Goal: Use online tool/utility: Utilize a website feature to perform a specific function

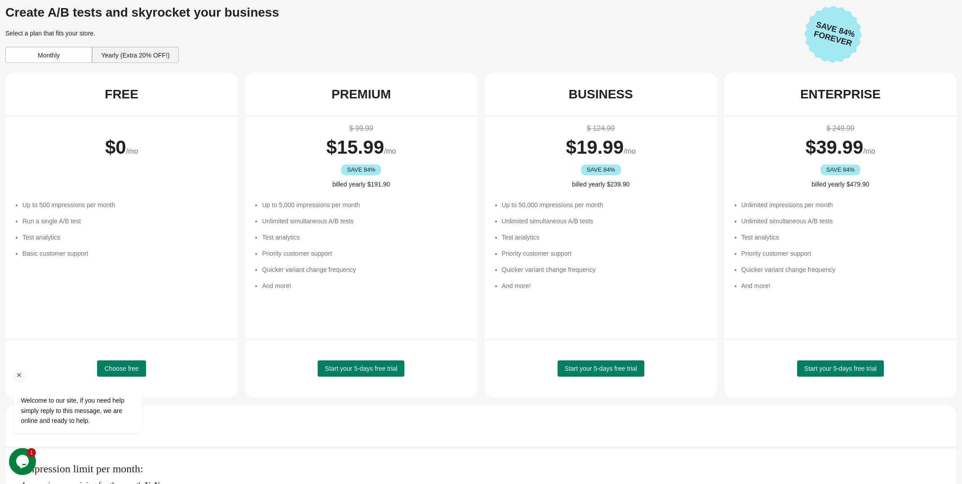
click at [120, 368] on div "Welcome to our site, if you need help simply reply to this message, we are onli…" at bounding box center [90, 401] width 152 height 71
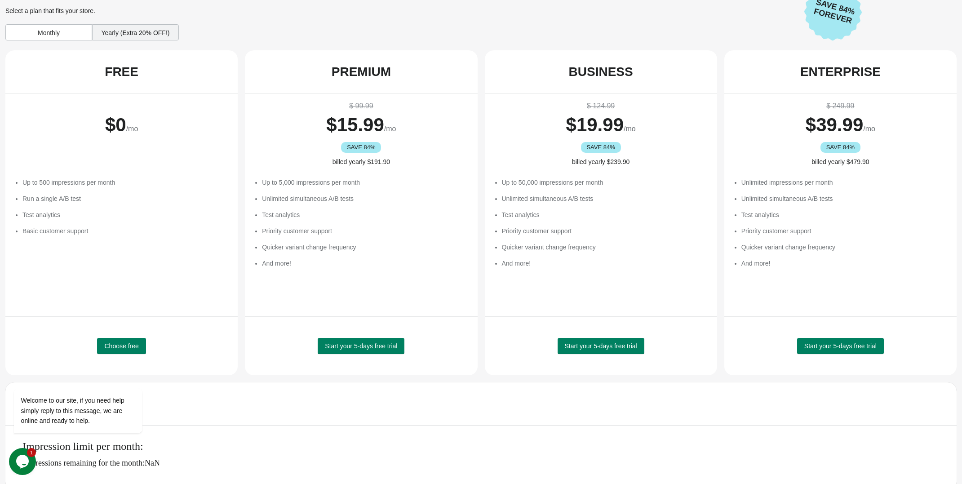
scroll to position [34, 0]
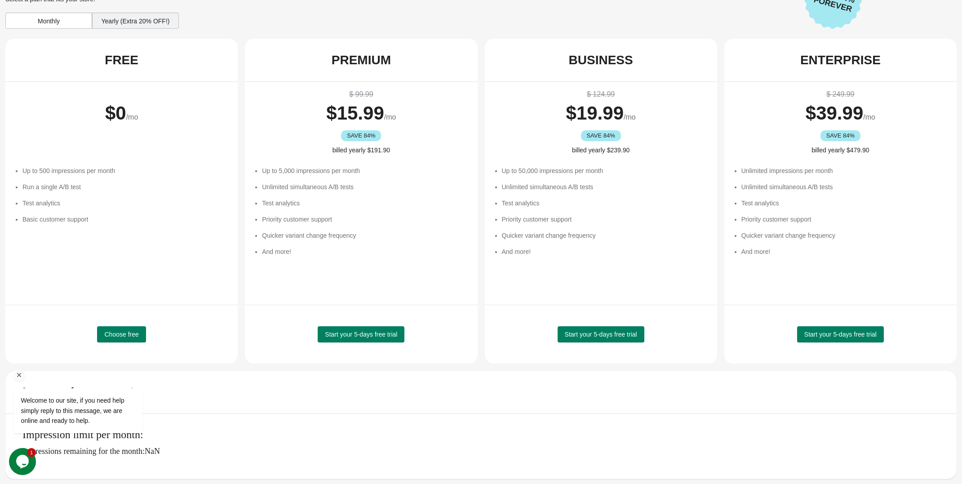
click at [129, 338] on div "Welcome to our site, if you need help simply reply to this message, we are onli…" at bounding box center [90, 373] width 162 height 137
drag, startPoint x: 17, startPoint y: 373, endPoint x: 138, endPoint y: 627, distance: 280.6
click at [17, 373] on icon "Chat attention grabber" at bounding box center [19, 375] width 8 height 8
click at [129, 320] on div "Choose free" at bounding box center [121, 334] width 209 height 36
click at [127, 334] on span "Choose free" at bounding box center [121, 334] width 34 height 7
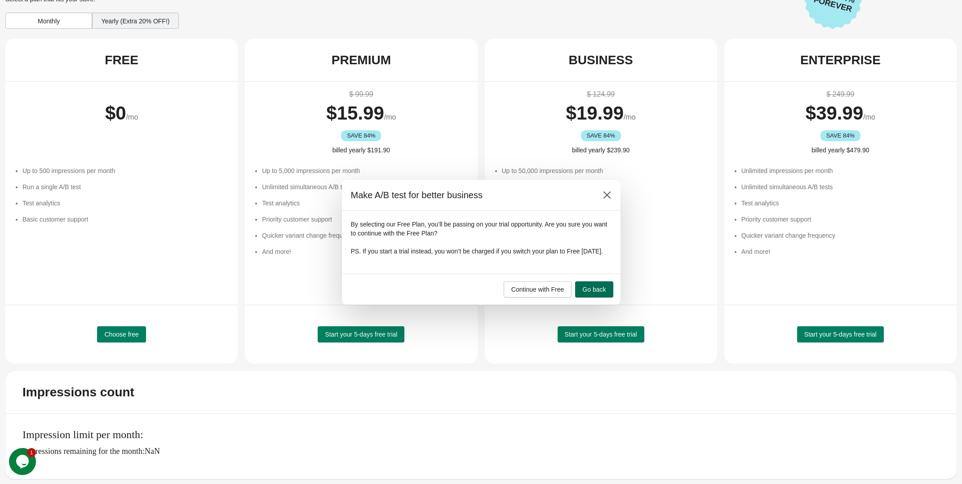
click at [596, 293] on span "Go back" at bounding box center [593, 289] width 23 height 7
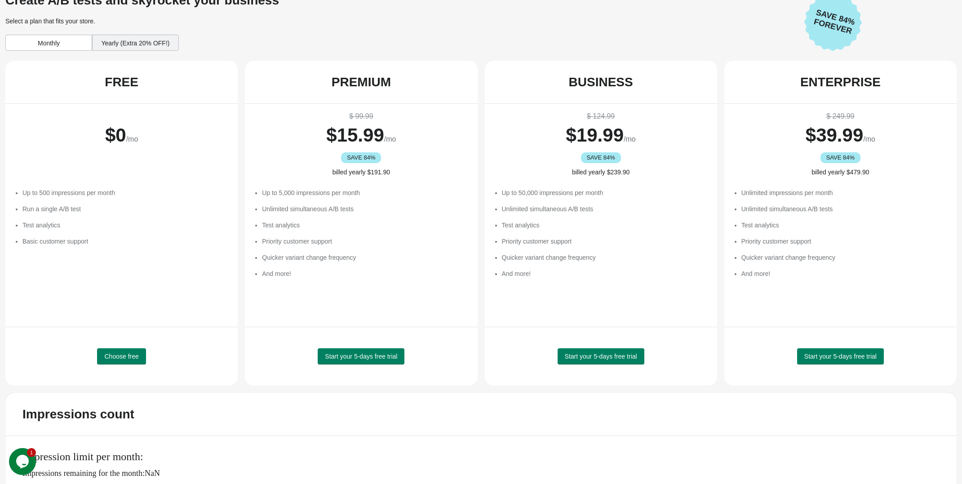
scroll to position [0, 0]
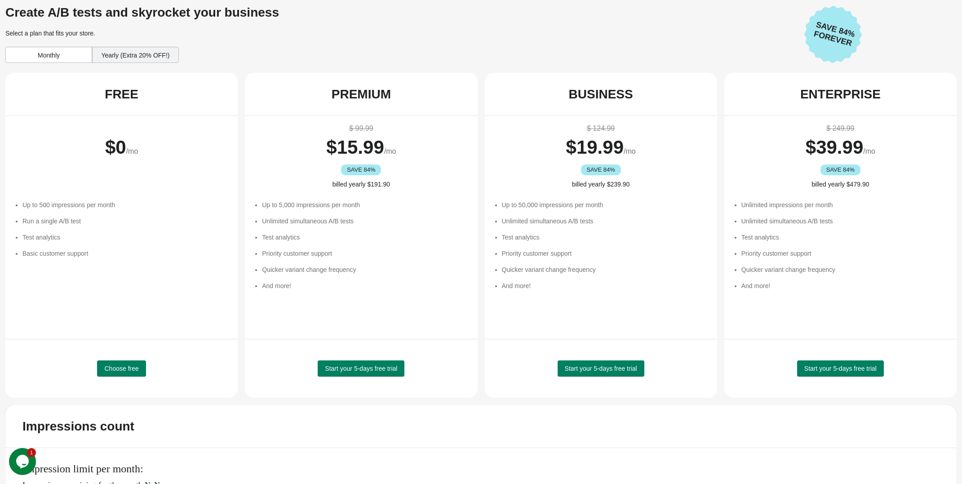
click at [112, 343] on div "Choose free" at bounding box center [121, 368] width 232 height 59
click at [116, 365] on span "Choose free" at bounding box center [121, 368] width 34 height 7
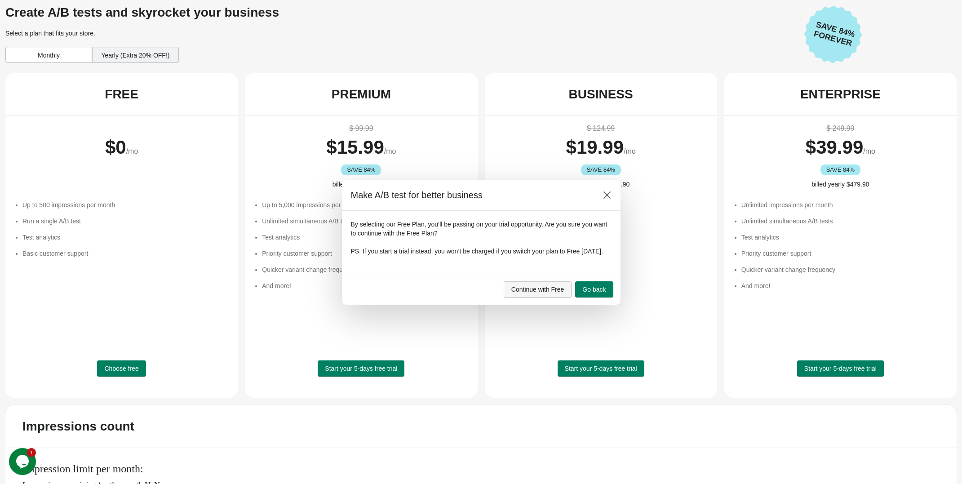
click at [556, 293] on span "Continue with Free" at bounding box center [537, 289] width 53 height 7
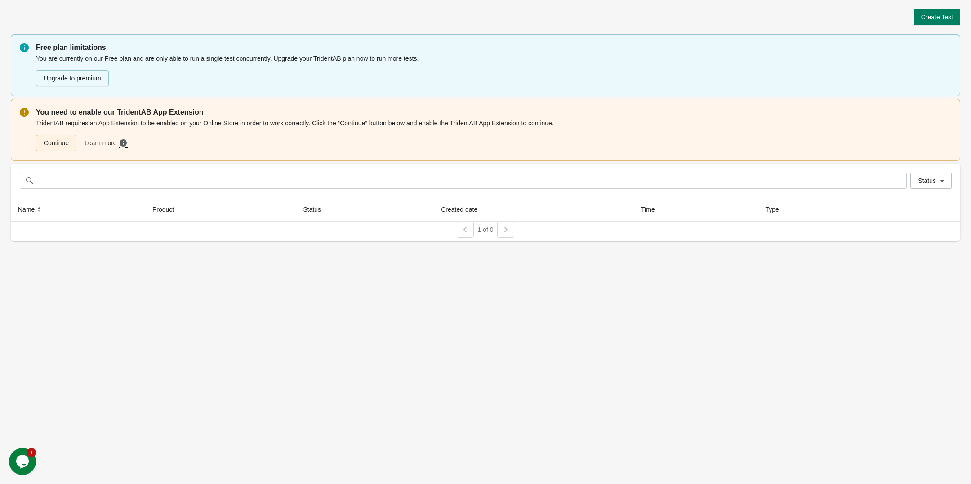
click at [58, 142] on link "Continue" at bounding box center [56, 143] width 40 height 16
click at [944, 19] on span "Create Test" at bounding box center [937, 16] width 32 height 7
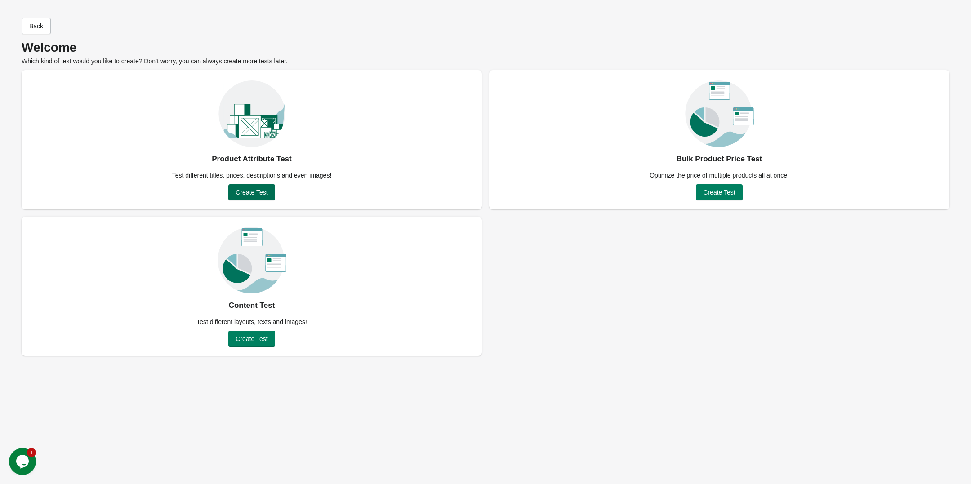
click at [260, 186] on button "Create Test" at bounding box center [251, 192] width 46 height 16
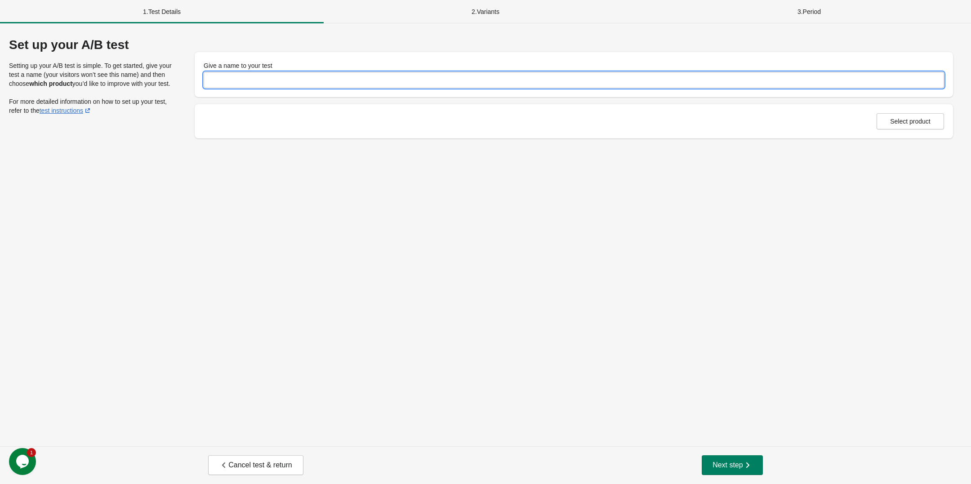
click at [267, 84] on input "Give a name to your test" at bounding box center [574, 80] width 740 height 16
type input "**********"
click at [682, 230] on div "**********" at bounding box center [485, 234] width 971 height 423
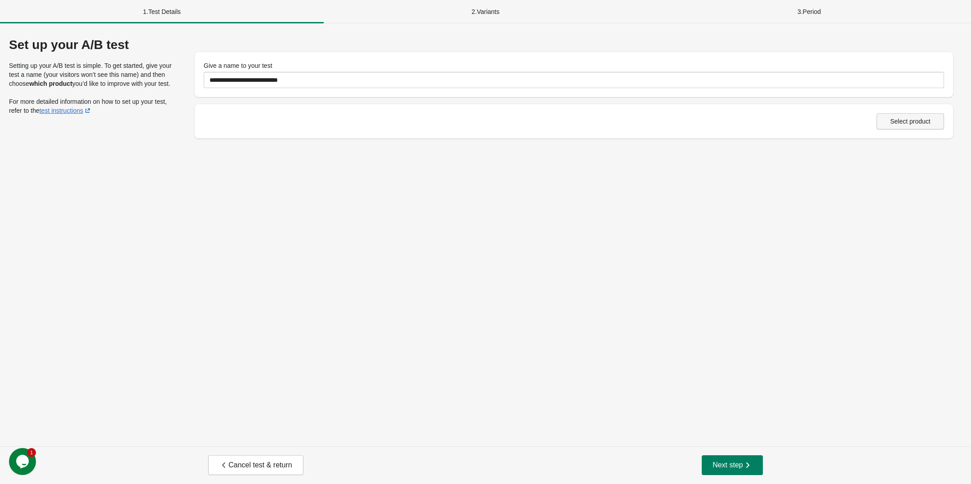
click at [925, 120] on span "Select product" at bounding box center [910, 121] width 40 height 7
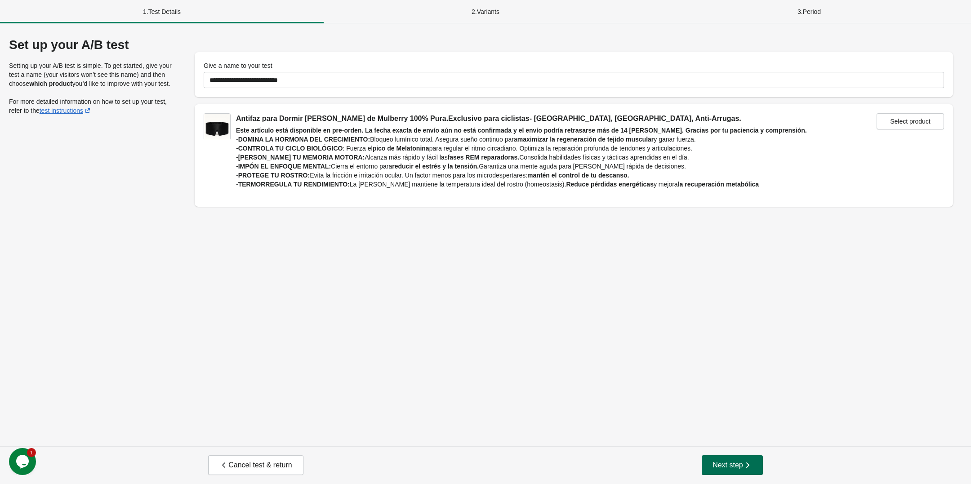
click at [756, 465] on button "Next step" at bounding box center [732, 465] width 61 height 20
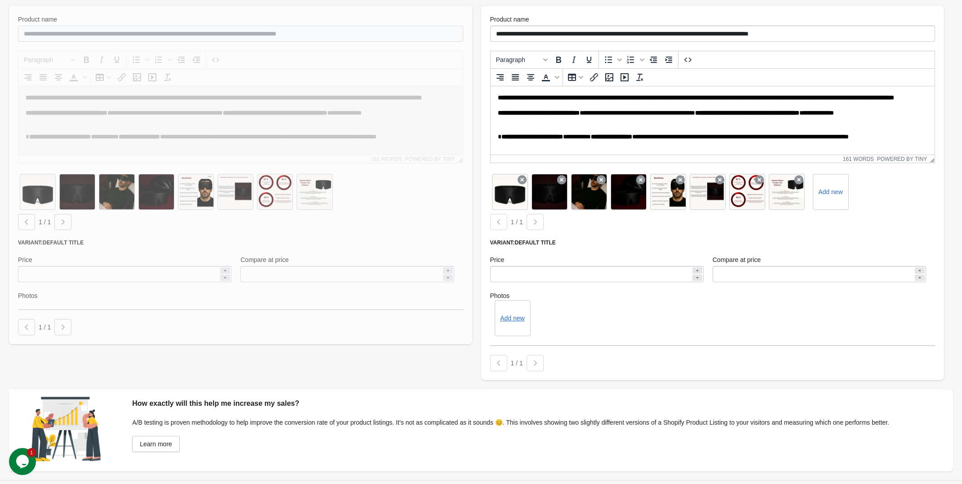
scroll to position [238, 0]
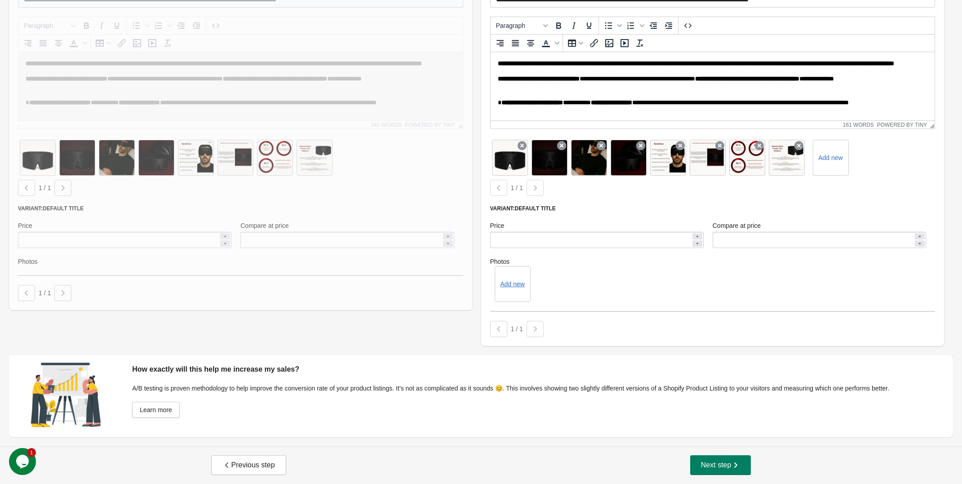
click at [128, 242] on div at bounding box center [240, 141] width 463 height 338
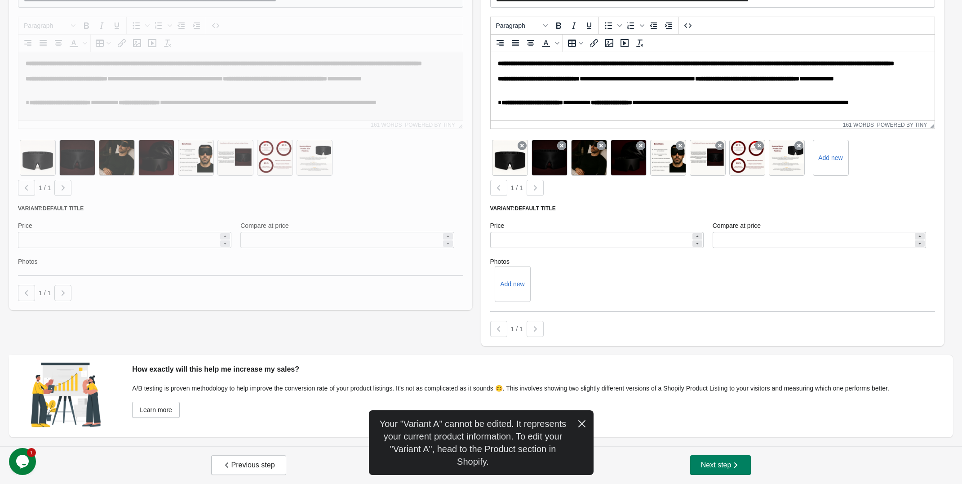
click at [145, 240] on div at bounding box center [240, 141] width 463 height 338
click at [537, 245] on input "*****" at bounding box center [590, 240] width 201 height 16
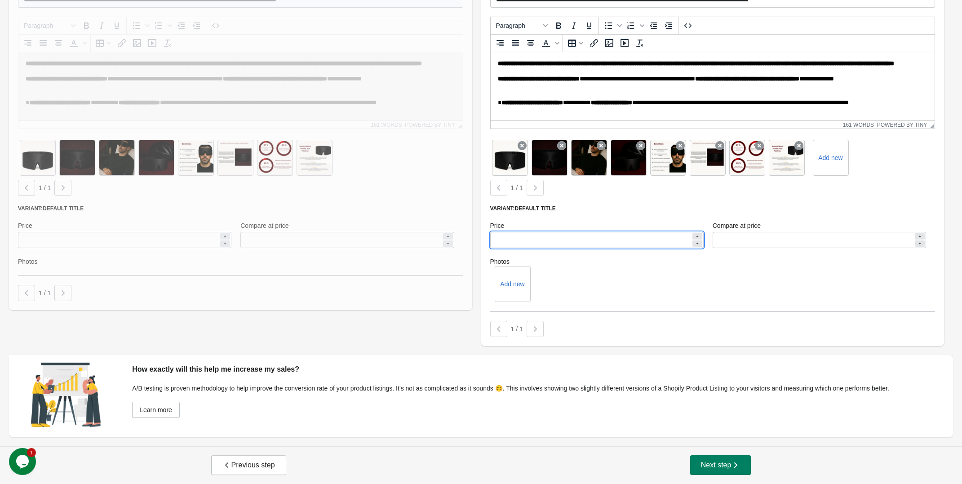
type input "**"
click at [771, 251] on div "Compare at price *****" at bounding box center [819, 235] width 222 height 36
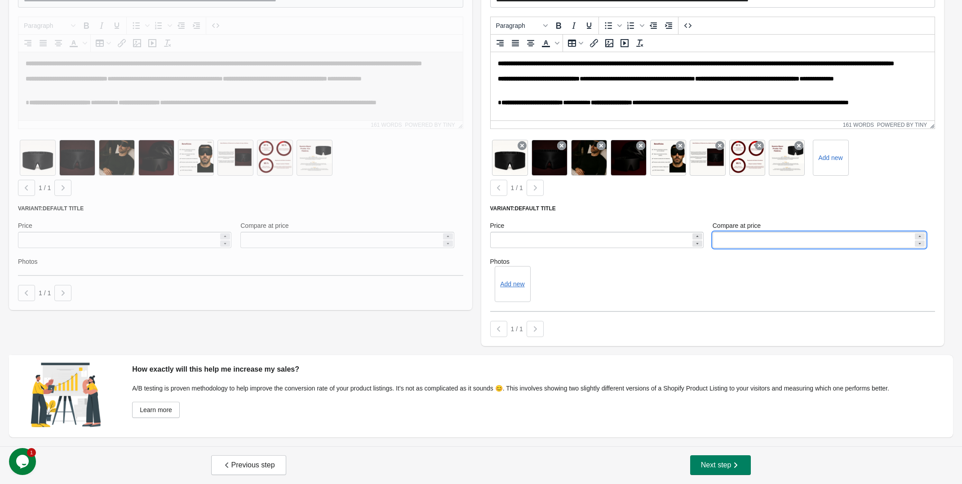
click at [763, 238] on input "*****" at bounding box center [813, 240] width 201 height 16
type input "*"
type input "**"
type input "*****"
click at [808, 216] on div "Variant: Default Title Price ** Compare at price ***** Photos Add new" at bounding box center [712, 258] width 445 height 107
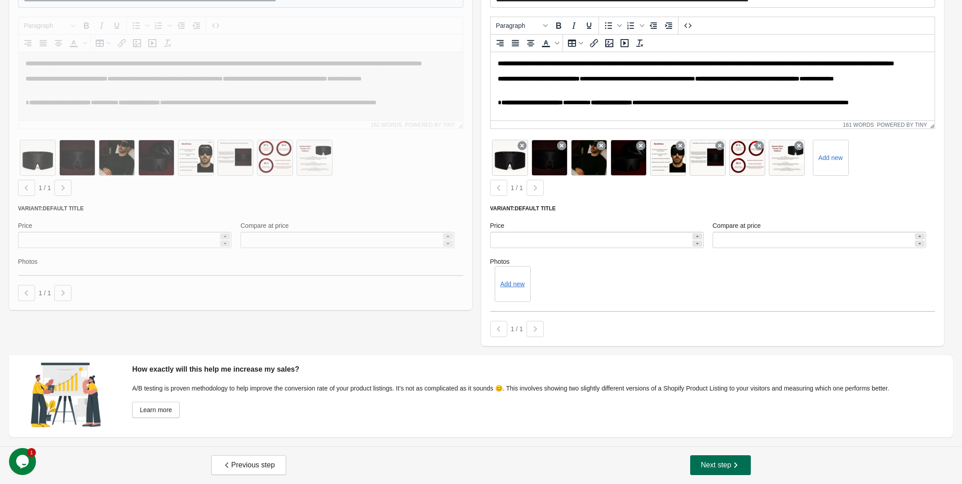
click at [719, 461] on span "Next step" at bounding box center [721, 465] width 40 height 9
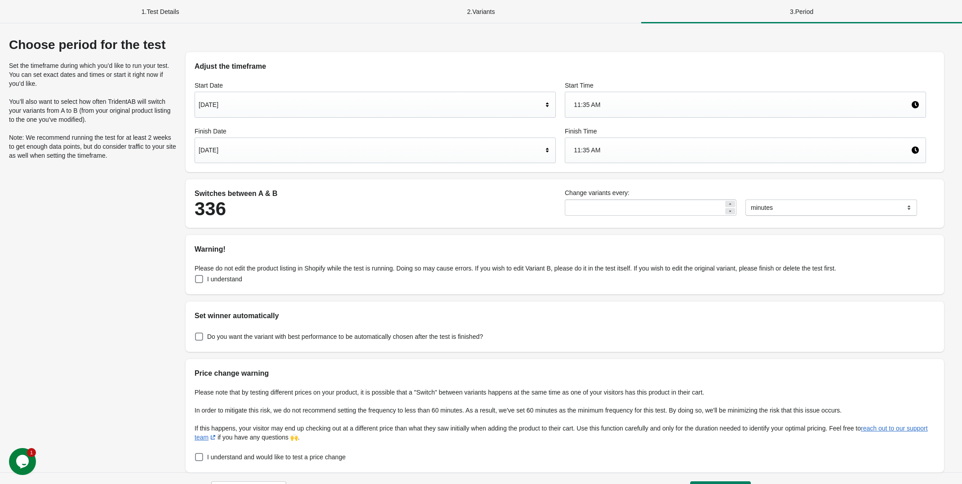
click at [465, 2] on div "2 . Variants" at bounding box center [481, 11] width 321 height 23
click at [475, 14] on div "2 . Variants" at bounding box center [481, 11] width 321 height 23
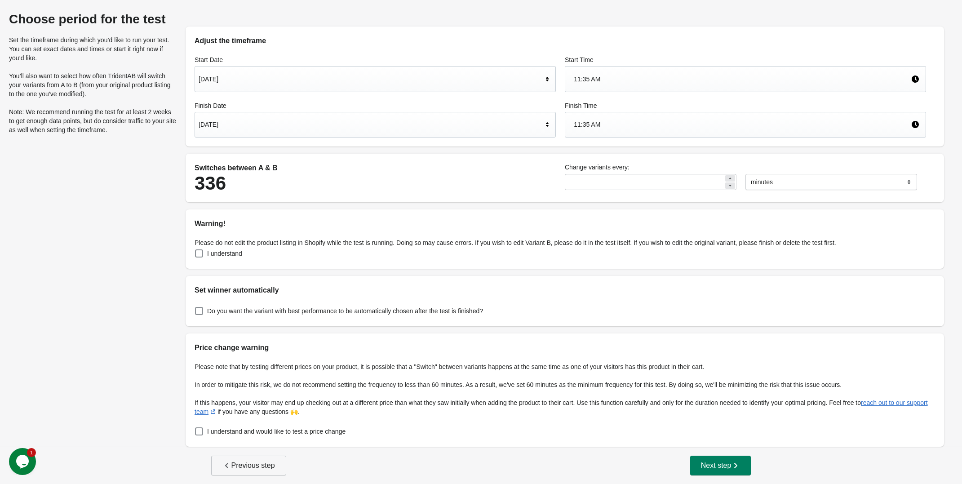
click at [259, 470] on span "Previous step" at bounding box center [248, 465] width 53 height 9
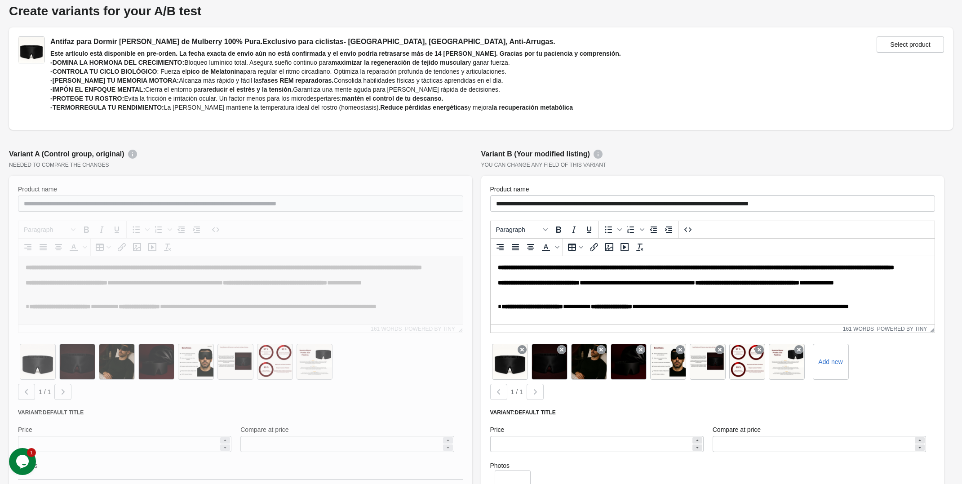
scroll to position [169, 0]
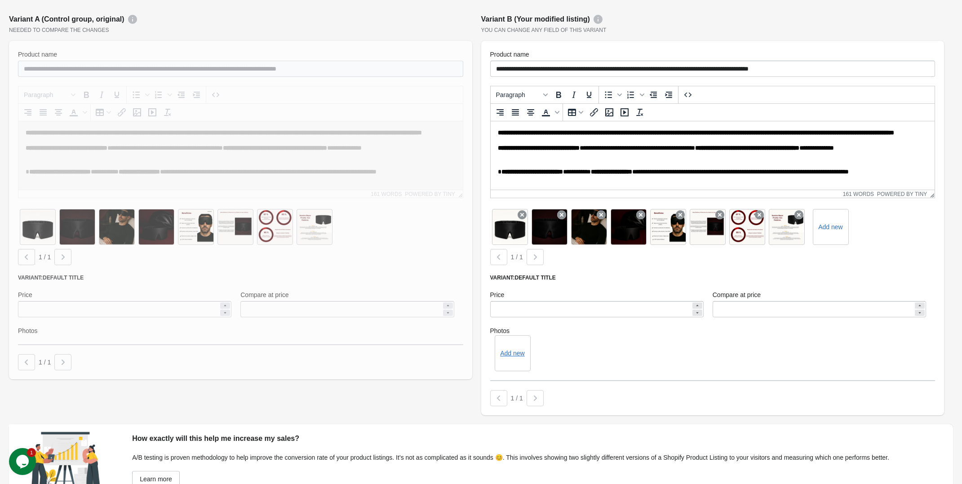
click at [106, 307] on div at bounding box center [240, 210] width 463 height 338
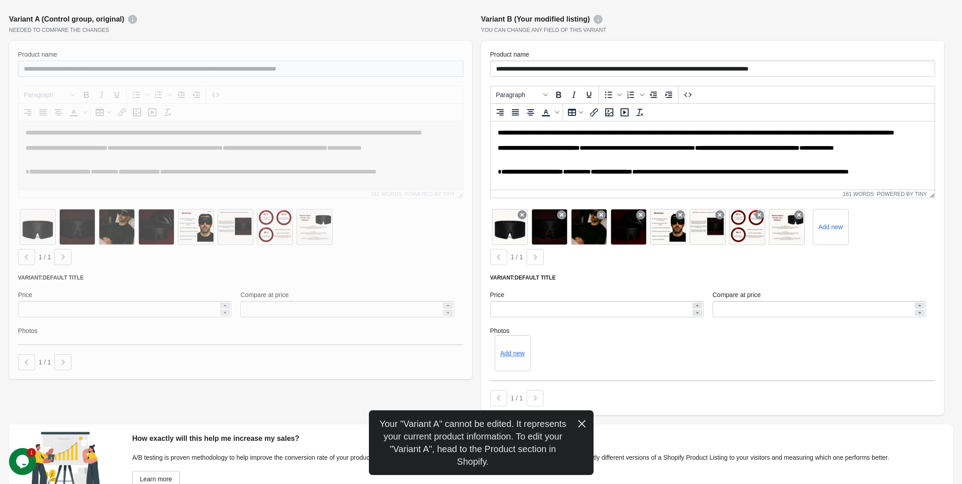
click at [219, 310] on div at bounding box center [240, 210] width 463 height 338
click at [664, 358] on div "Add new" at bounding box center [712, 353] width 445 height 36
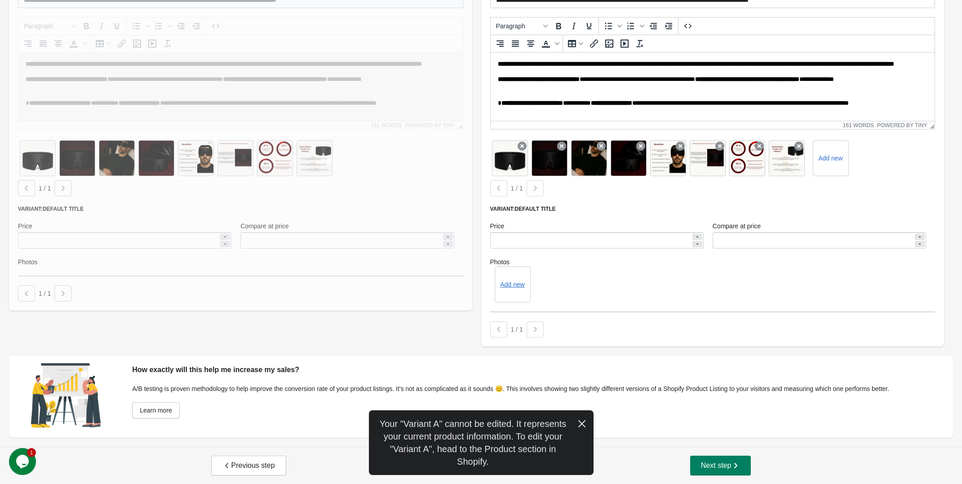
scroll to position [238, 0]
click at [742, 460] on button "Next step" at bounding box center [720, 465] width 61 height 20
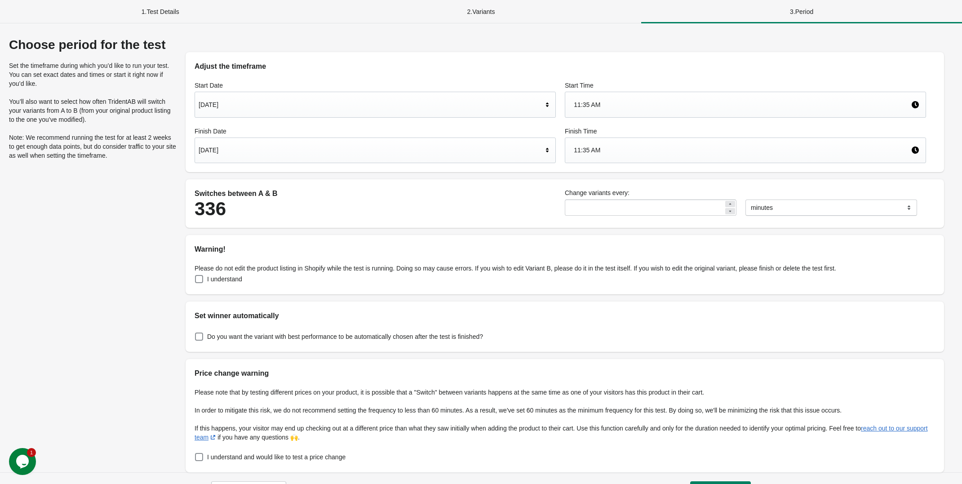
scroll to position [26, 0]
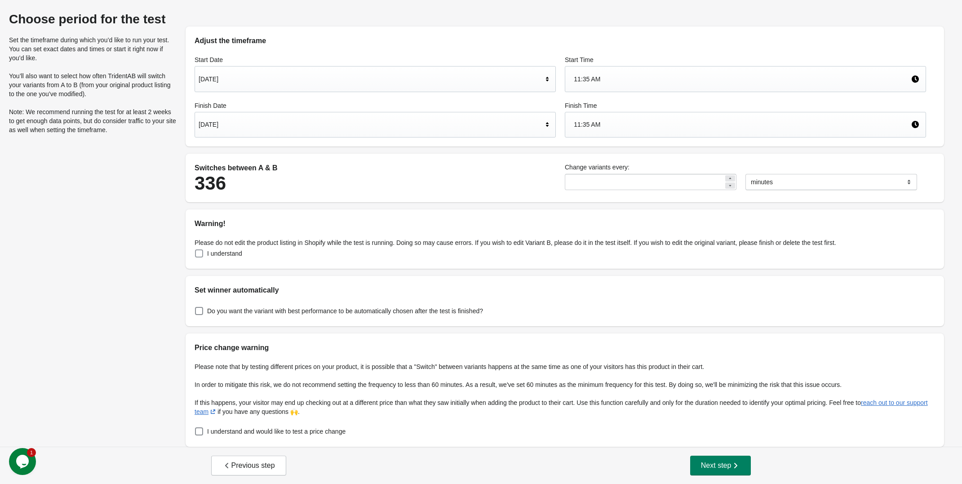
click at [195, 252] on span at bounding box center [199, 253] width 8 height 8
click at [169, 299] on div "Choose period for the test Set the timeframe during which you’d like to run you…" at bounding box center [481, 229] width 944 height 435
click at [198, 434] on span at bounding box center [199, 431] width 8 height 8
click at [733, 458] on button "Next step" at bounding box center [720, 466] width 61 height 20
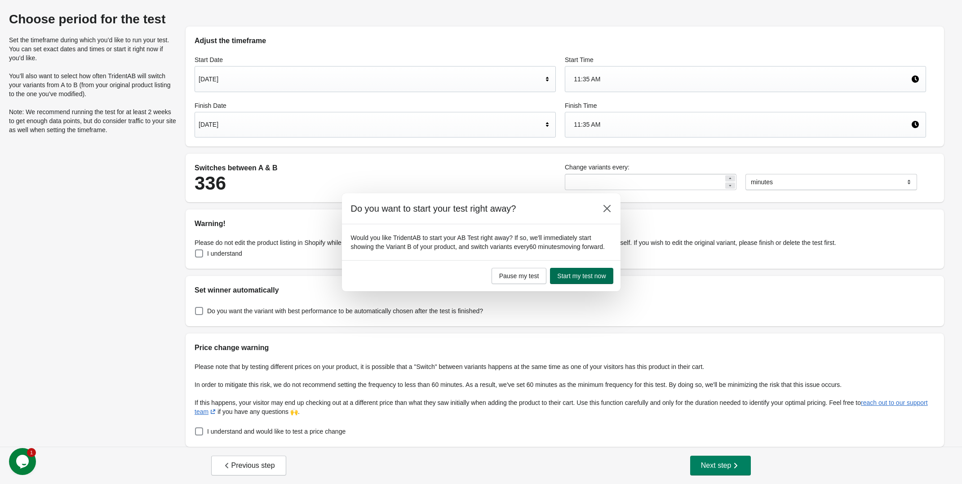
click at [594, 277] on span "Start my test now" at bounding box center [581, 275] width 49 height 7
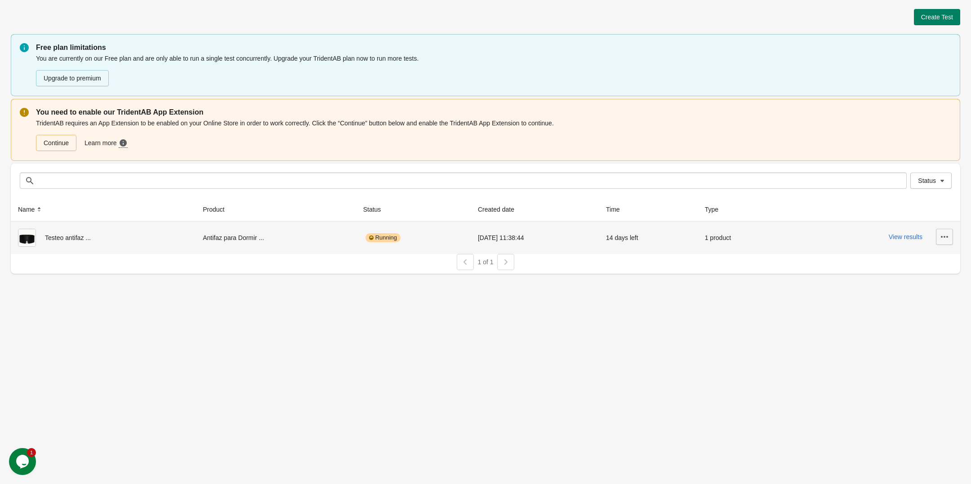
click at [941, 238] on icon "button" at bounding box center [944, 236] width 9 height 9
click at [933, 276] on span "View Product Page" at bounding box center [918, 279] width 53 height 9
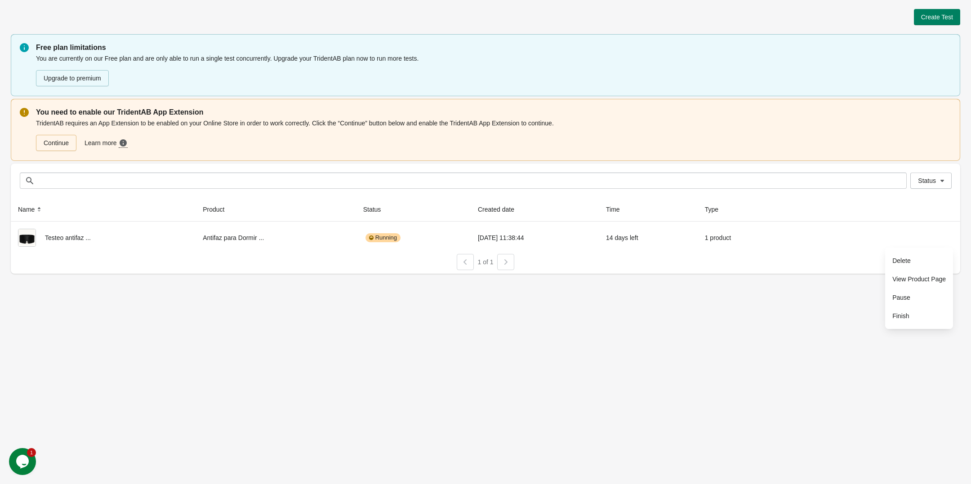
click at [418, 385] on div "Create Test Free plan limitations You are currently on our Free plan and are on…" at bounding box center [485, 242] width 971 height 484
click at [949, 181] on button "Status" at bounding box center [930, 181] width 41 height 16
click at [945, 179] on icon "button" at bounding box center [942, 180] width 9 height 9
click at [50, 143] on link "Continue" at bounding box center [56, 143] width 40 height 16
click at [189, 374] on div "Create Test Free plan limitations You are currently on our Free plan and are on…" at bounding box center [485, 242] width 971 height 484
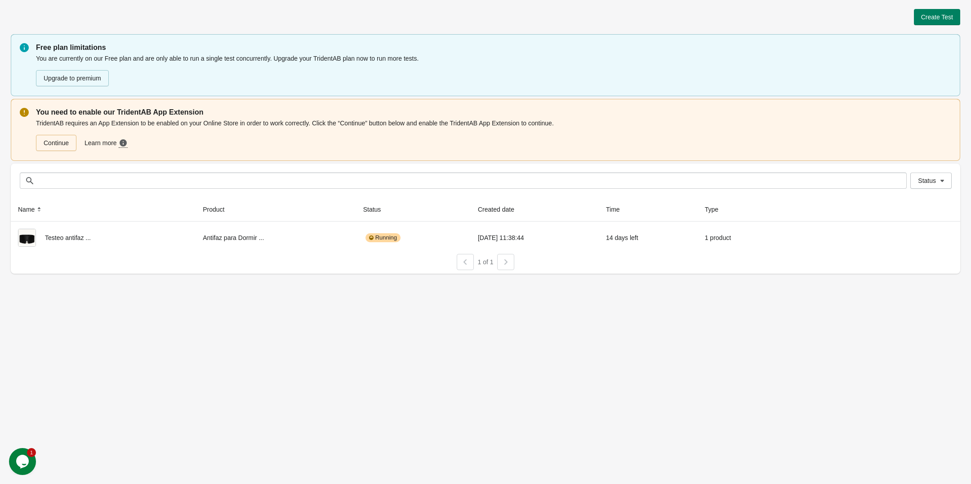
click at [181, 382] on div "Create Test Free plan limitations You are currently on our Free plan and are on…" at bounding box center [485, 242] width 971 height 484
